Goal: Find specific page/section: Find specific page/section

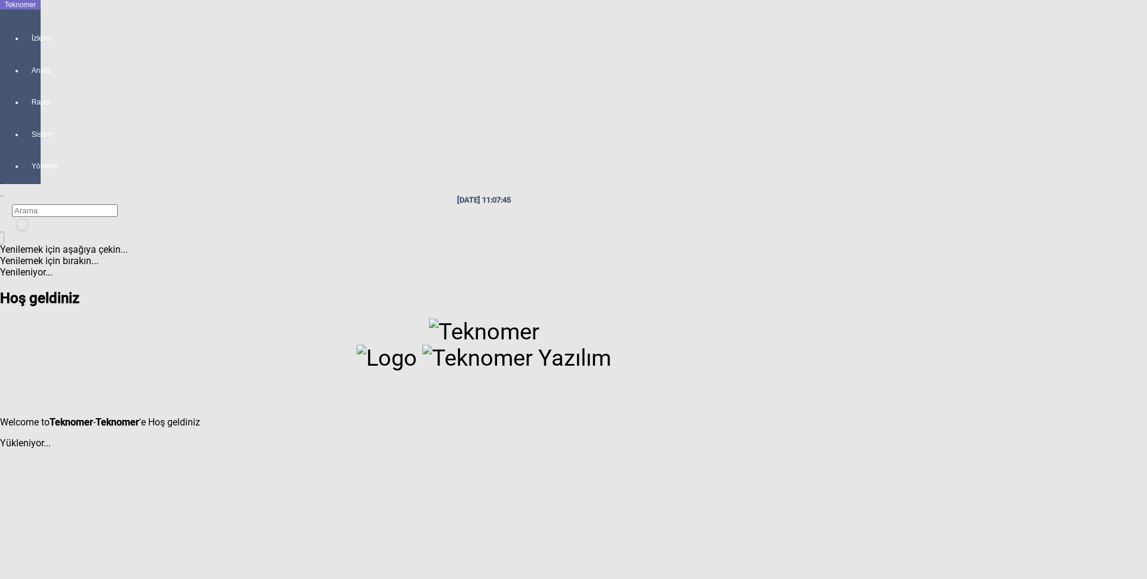
click at [32, 26] on icon at bounding box center [32, 26] width 1 height 0
drag, startPoint x: 1127, startPoint y: 0, endPoint x: 213, endPoint y: 218, distance: 939.4
click at [213, 319] on div at bounding box center [484, 363] width 968 height 88
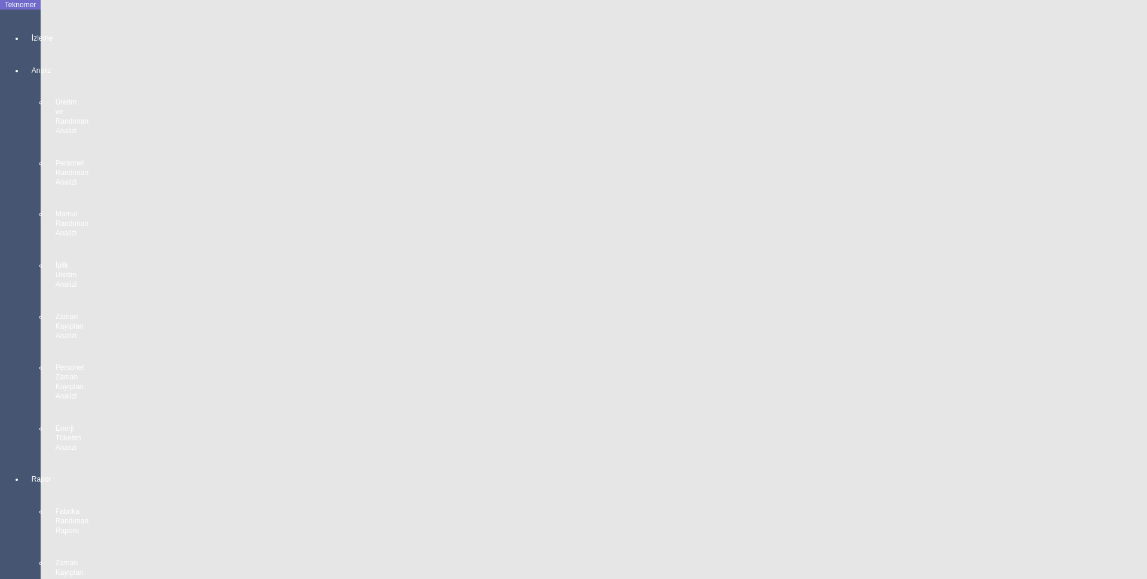
click at [32, 26] on icon at bounding box center [32, 26] width 1 height 0
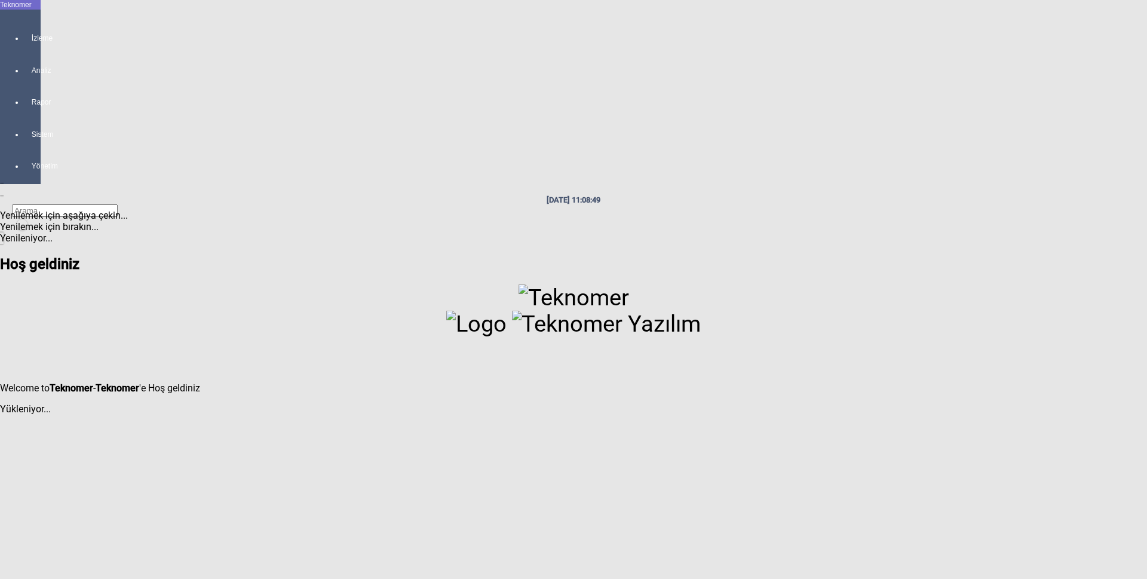
click at [32, 26] on icon at bounding box center [32, 26] width 1 height 0
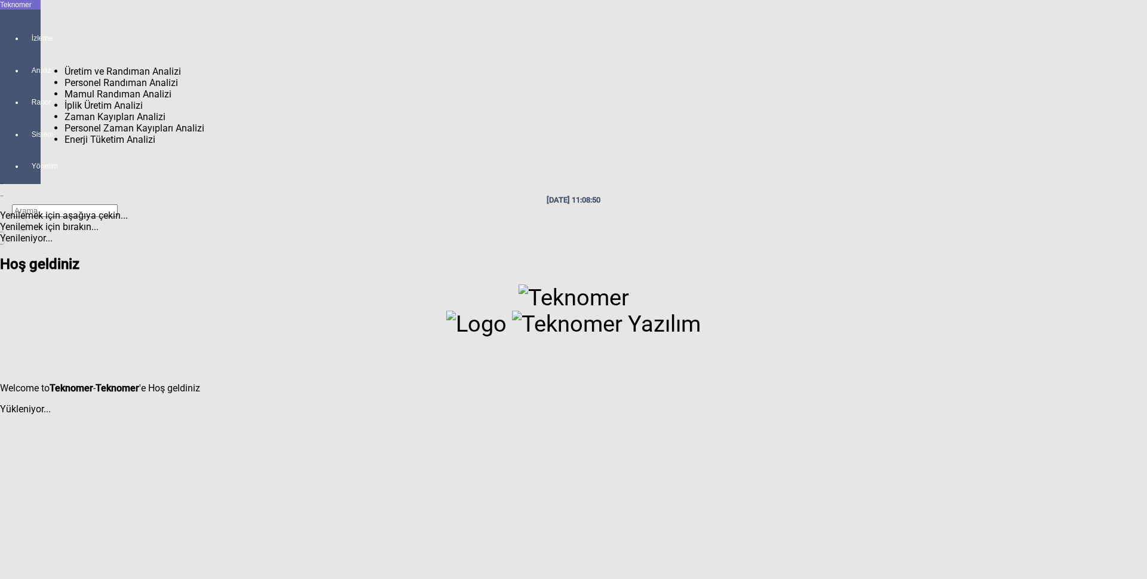
click at [24, 81] on div at bounding box center [32, 81] width 17 height 0
click at [32, 26] on icon at bounding box center [32, 26] width 1 height 0
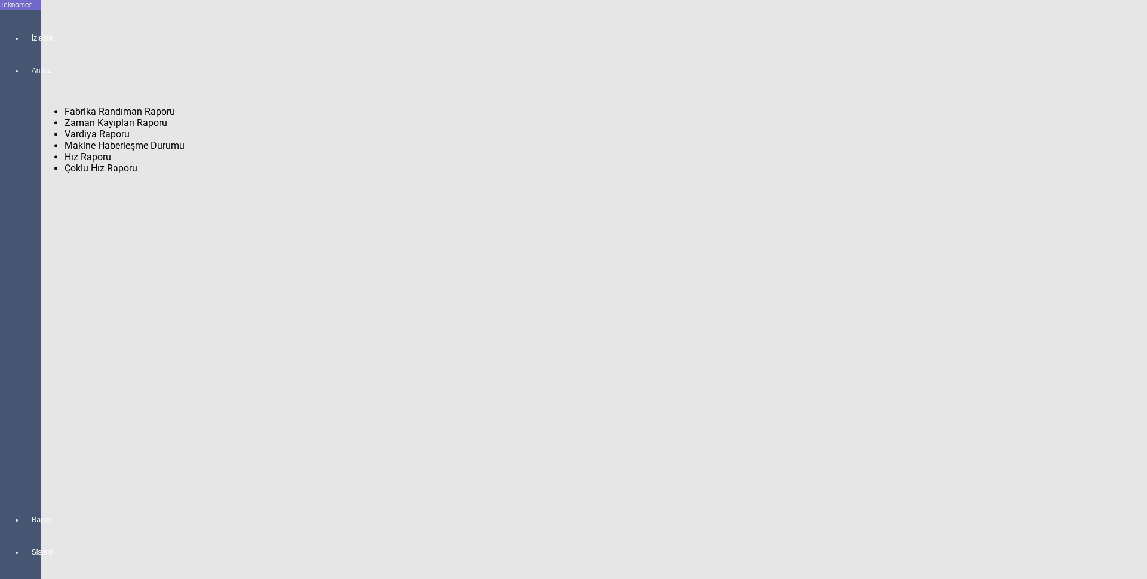
drag, startPoint x: 23, startPoint y: 120, endPoint x: 23, endPoint y: 136, distance: 16.7
click at [24, 531] on div at bounding box center [32, 531] width 17 height 0
click at [32, 540] on icon at bounding box center [32, 540] width 1 height 0
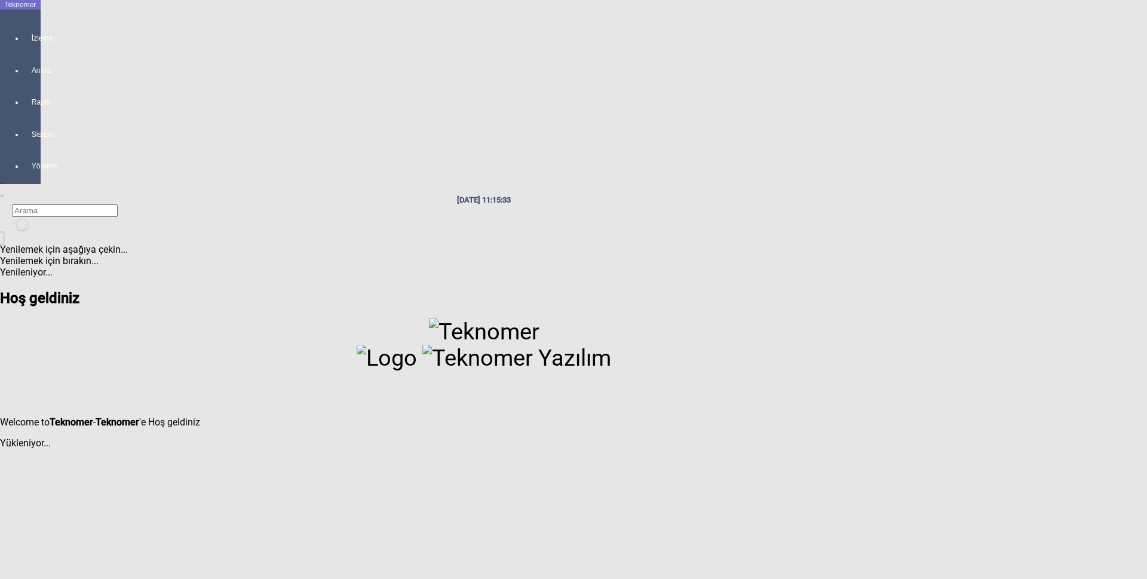
click at [32, 26] on icon at bounding box center [32, 26] width 1 height 0
click at [32, 42] on span "İzleme" at bounding box center [32, 38] width 1 height 10
click at [32, 26] on icon at bounding box center [32, 26] width 1 height 0
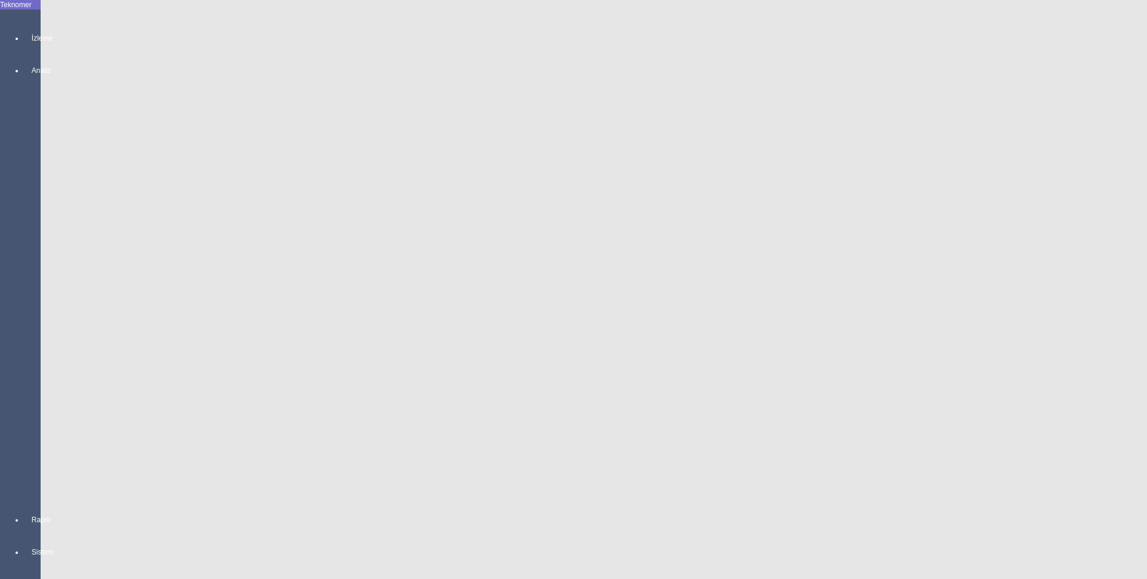
click at [32, 26] on icon at bounding box center [32, 26] width 1 height 0
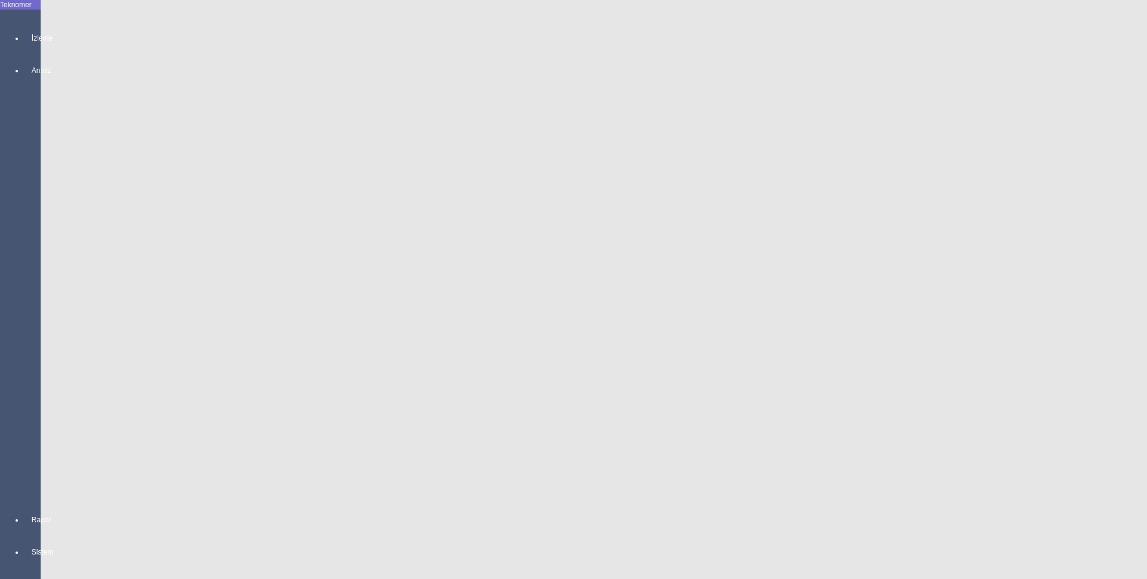
click at [24, 39] on div "İzleme" at bounding box center [32, 33] width 17 height 32
click at [32, 26] on icon at bounding box center [32, 26] width 1 height 0
drag, startPoint x: 24, startPoint y: 25, endPoint x: 6, endPoint y: 30, distance: 18.9
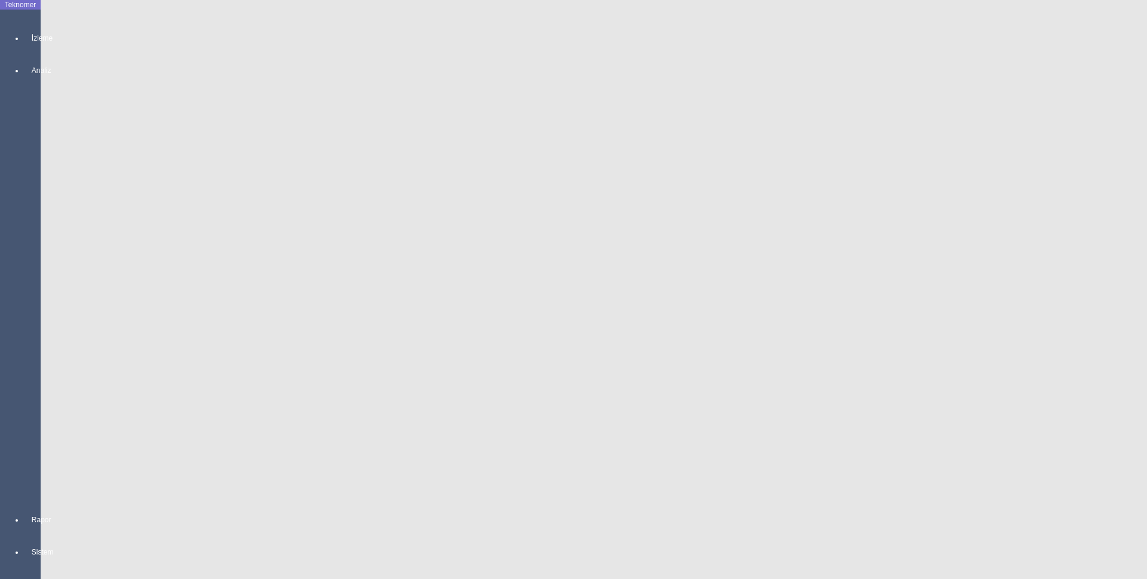
click at [24, 30] on div "İzleme" at bounding box center [32, 33] width 17 height 32
click at [32, 26] on icon at bounding box center [32, 26] width 1 height 0
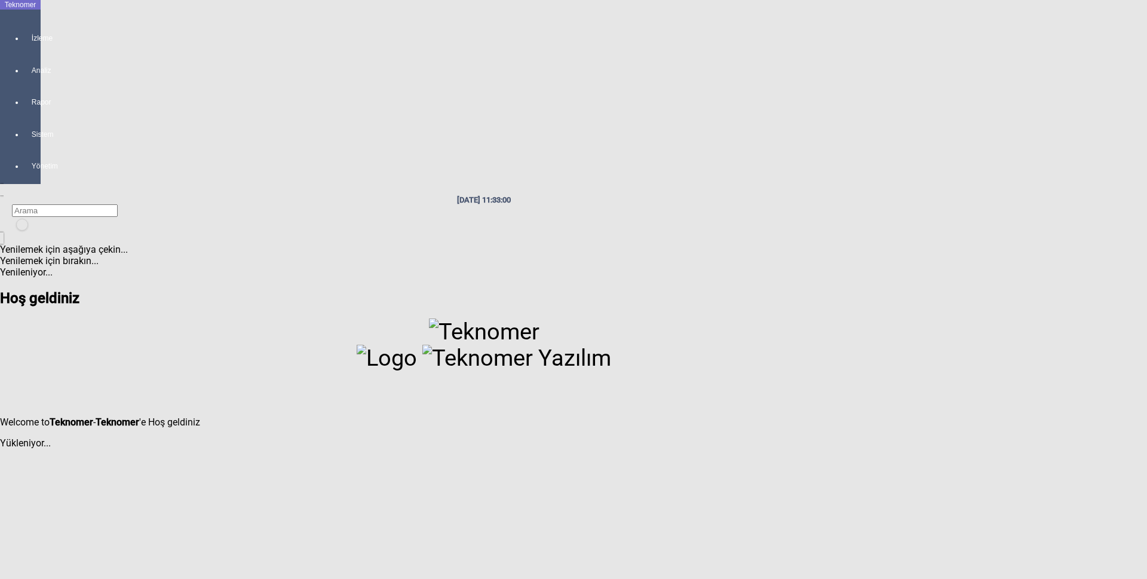
click at [954, 219] on div at bounding box center [484, 225] width 941 height 12
click at [1079, 106] on span "Oturumu Kapat" at bounding box center [1112, 111] width 69 height 11
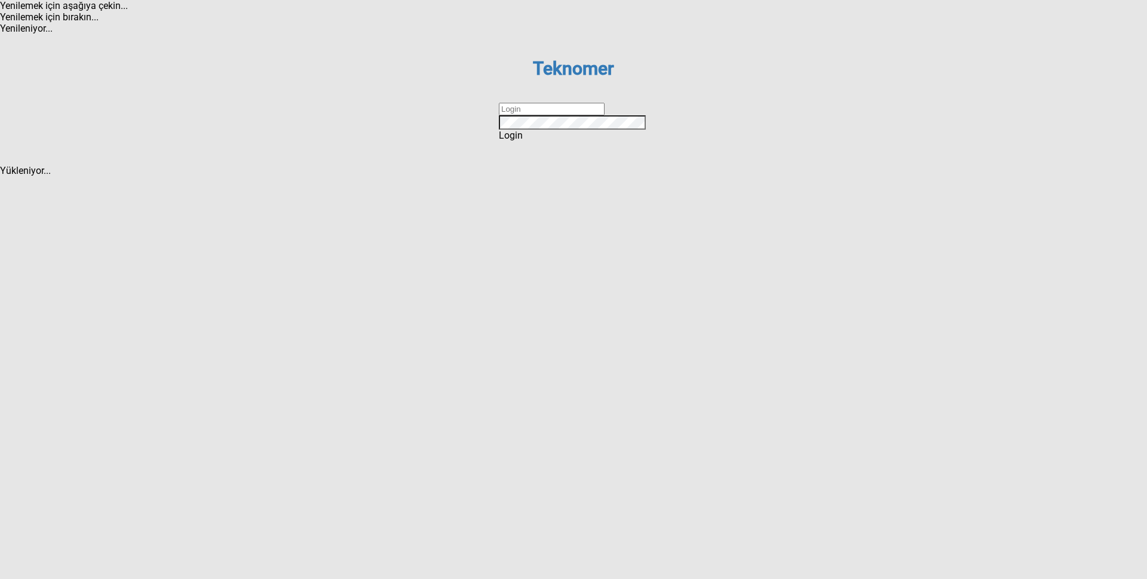
click at [518, 115] on dx-text-box at bounding box center [573, 109] width 149 height 13
click at [532, 115] on input "text" at bounding box center [552, 109] width 106 height 13
click at [540, 115] on input "text" at bounding box center [552, 109] width 106 height 13
click at [607, 141] on dx-validation-group "Teknomer Sign In to your account Remember me Login Forgot password ? Create an …" at bounding box center [573, 99] width 149 height 83
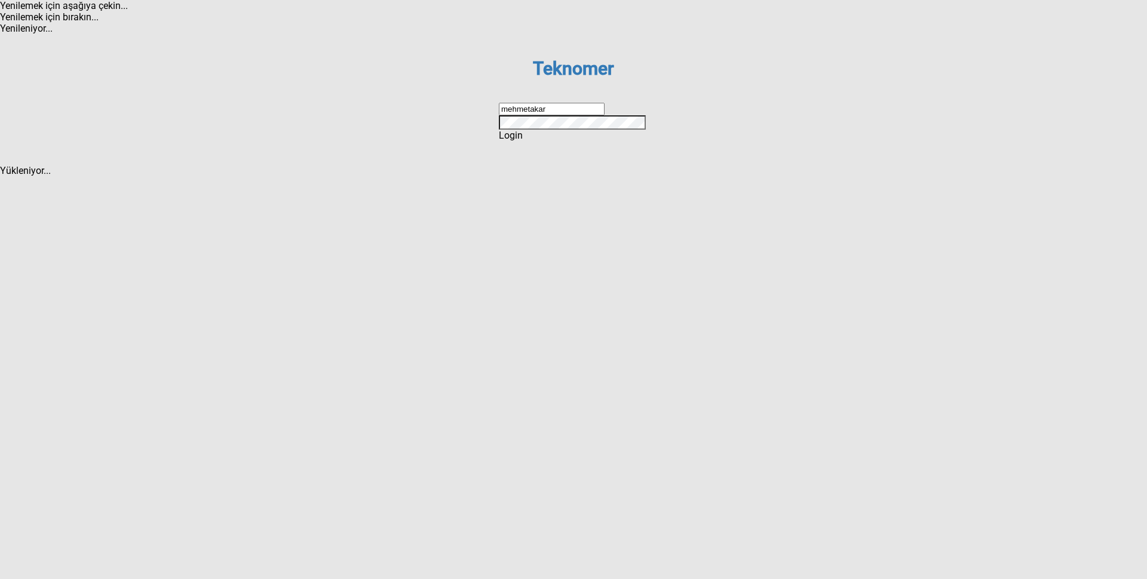
type input "mehmetakar"
click at [523, 141] on span "Login" at bounding box center [511, 135] width 24 height 11
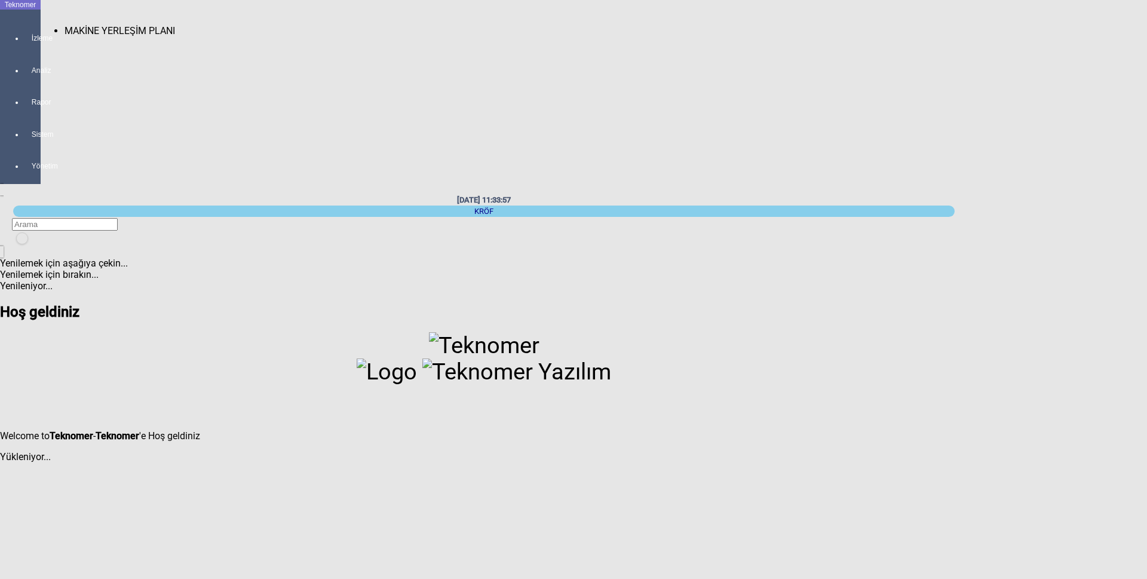
click at [25, 49] on div at bounding box center [32, 49] width 17 height 0
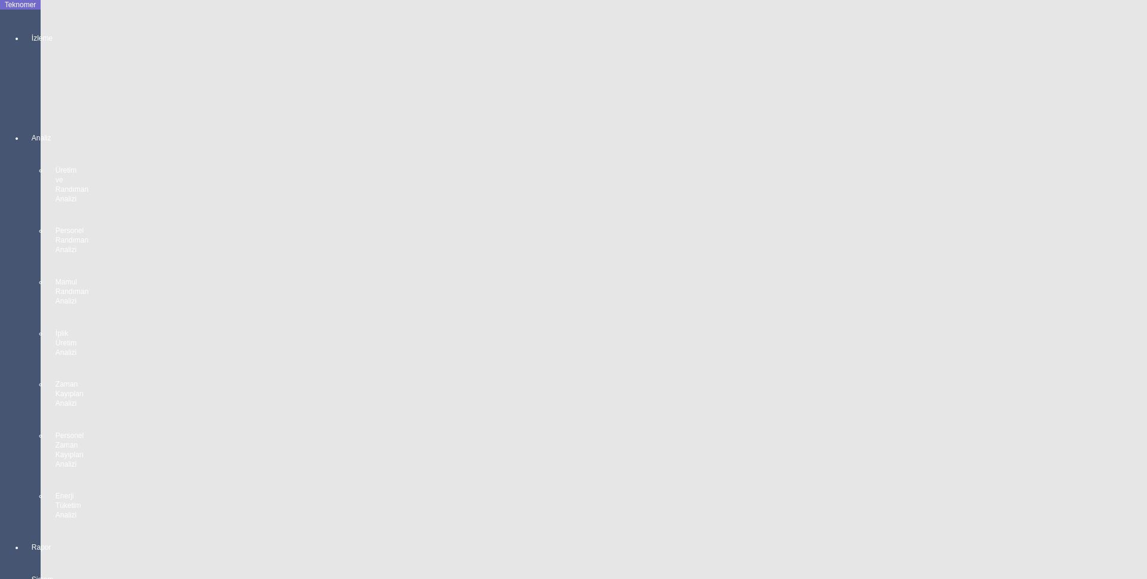
click at [24, 49] on div at bounding box center [32, 49] width 17 height 0
click at [65, 26] on span "MAKİNE YERLEŞİM PLANI" at bounding box center [120, 30] width 111 height 11
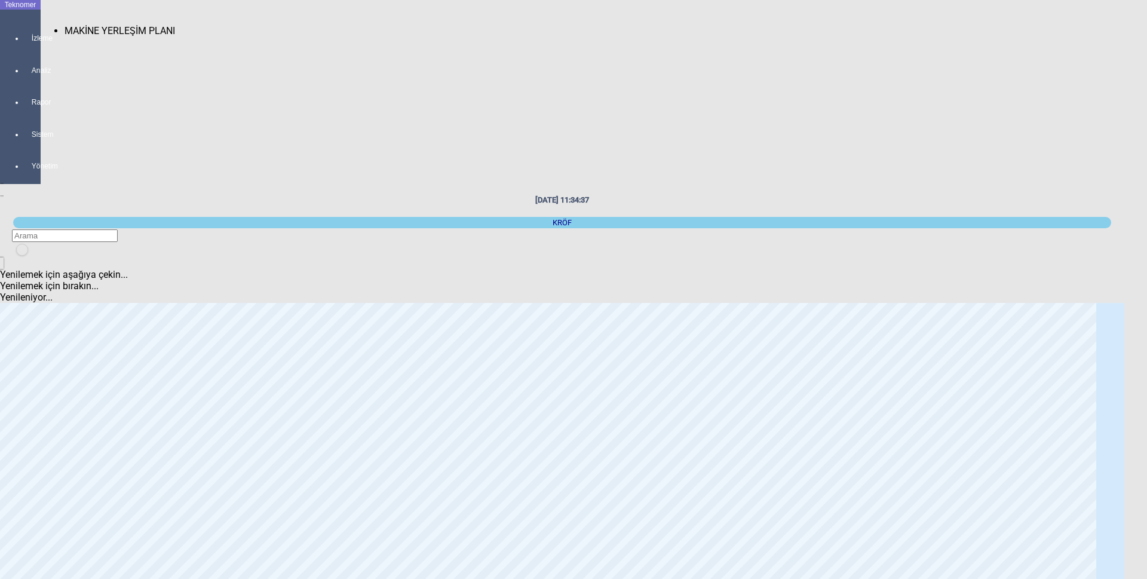
click at [65, 25] on span "MAKİNE YERLEŞİM PLANI" at bounding box center [120, 30] width 111 height 11
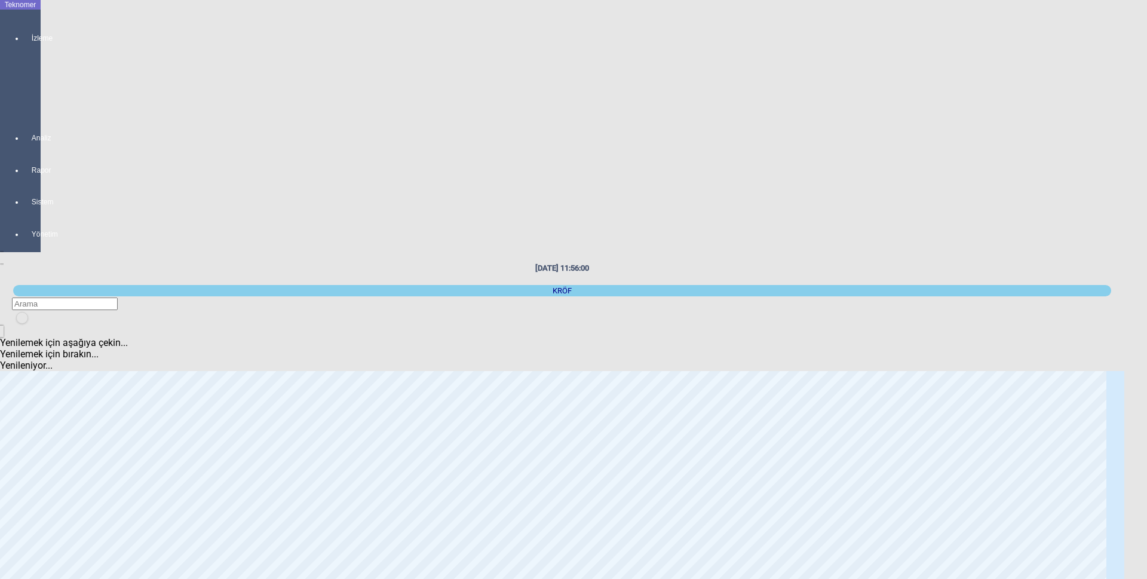
scroll to position [60, 0]
